Goal: Register for event/course: Sign up to attend an event or enroll in a course

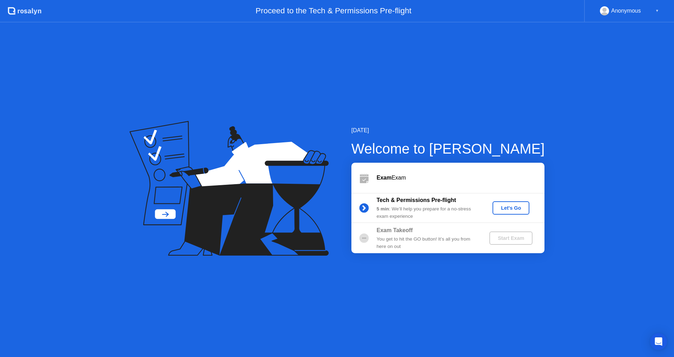
click at [515, 206] on div "Let's Go" at bounding box center [510, 208] width 31 height 6
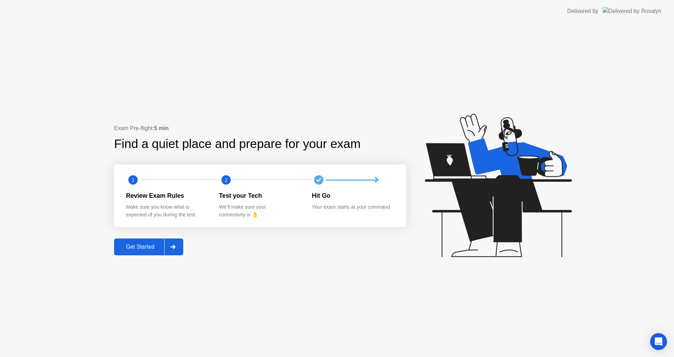
click at [146, 245] on div "Get Started" at bounding box center [140, 247] width 48 height 6
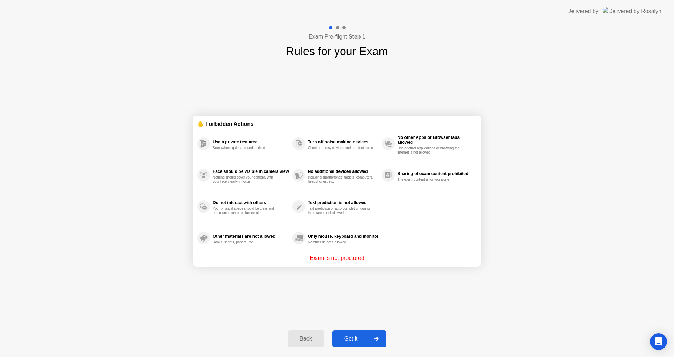
click at [349, 340] on div "Got it" at bounding box center [351, 339] width 33 height 6
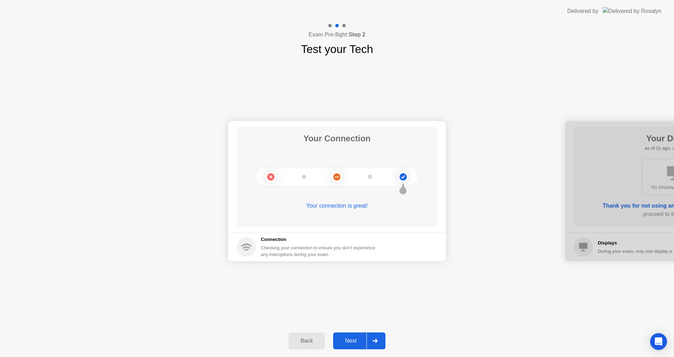
click at [354, 343] on div "Next" at bounding box center [350, 341] width 31 height 6
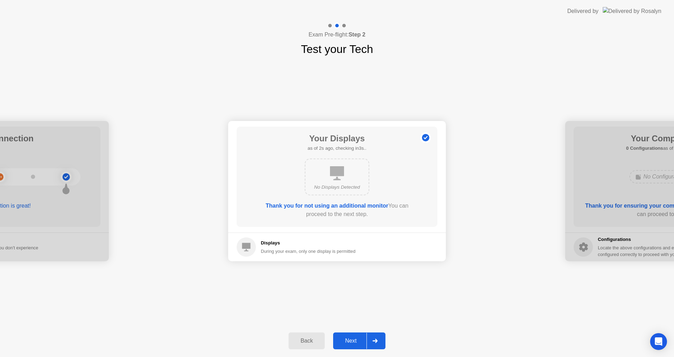
click at [350, 342] on div "Next" at bounding box center [350, 341] width 31 height 6
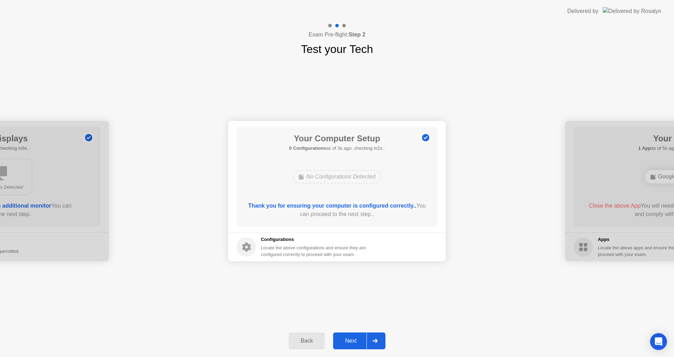
click at [348, 338] on div "Next" at bounding box center [350, 341] width 31 height 6
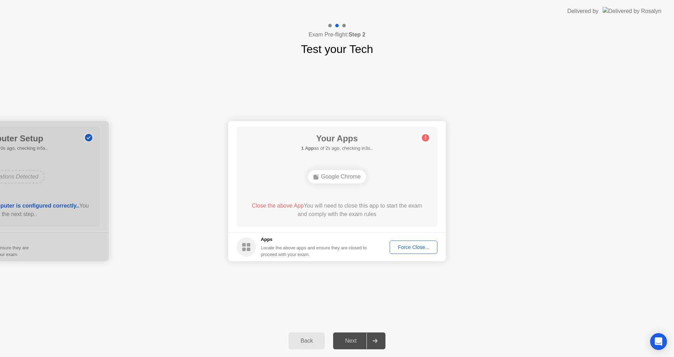
click at [414, 247] on div "Force Close..." at bounding box center [413, 248] width 43 height 6
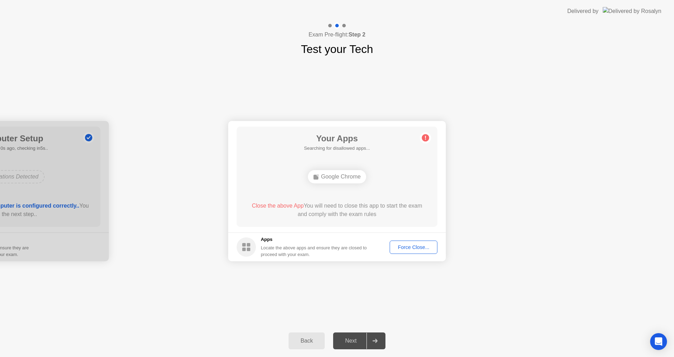
click at [414, 250] on div "Force Close..." at bounding box center [413, 248] width 43 height 6
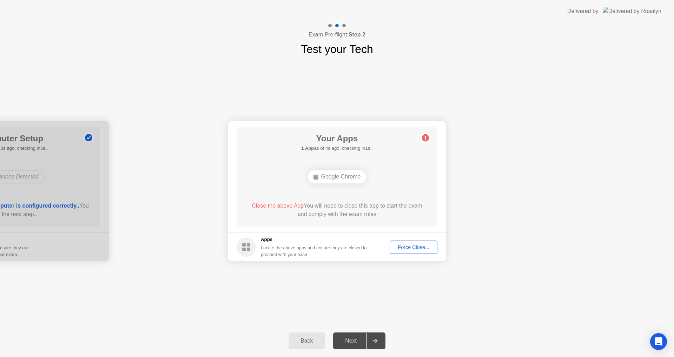
click at [417, 247] on div "Force Close..." at bounding box center [413, 248] width 43 height 6
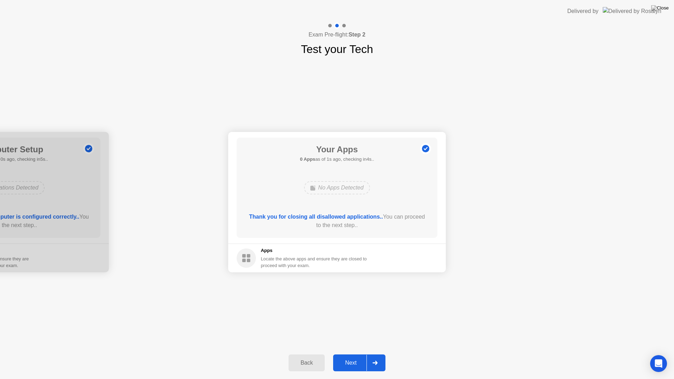
click at [349, 357] on div "Next" at bounding box center [350, 363] width 31 height 6
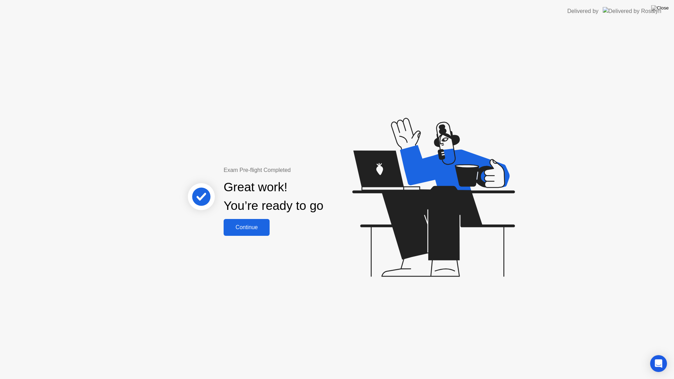
click at [256, 228] on div "Continue" at bounding box center [247, 227] width 42 height 6
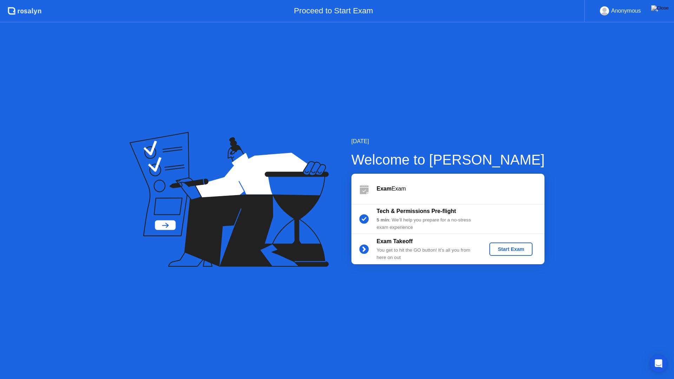
click at [514, 250] on div "Start Exam" at bounding box center [511, 249] width 38 height 6
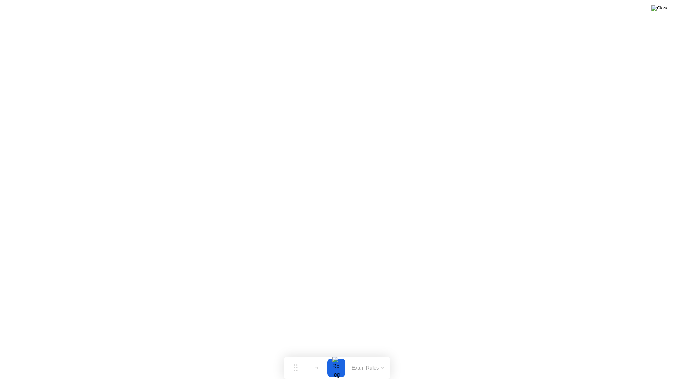
click at [666, 7] on img at bounding box center [660, 8] width 18 height 6
